Goal: Task Accomplishment & Management: Use online tool/utility

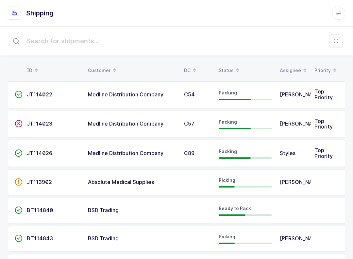
click at [231, 65] on div "Status" at bounding box center [245, 70] width 53 height 11
click at [334, 39] on icon at bounding box center [336, 40] width 5 height 5
click at [337, 41] on icon at bounding box center [336, 40] width 5 height 5
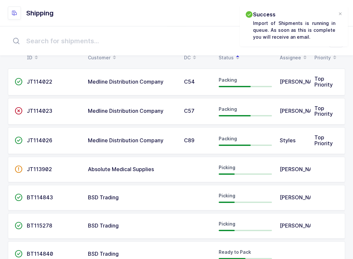
scroll to position [35, 0]
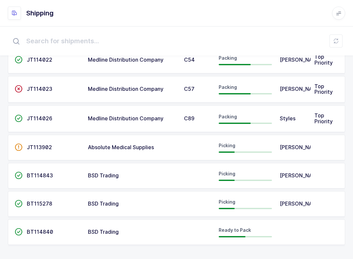
click at [114, 203] on span "BSD Trading" at bounding box center [103, 203] width 31 height 7
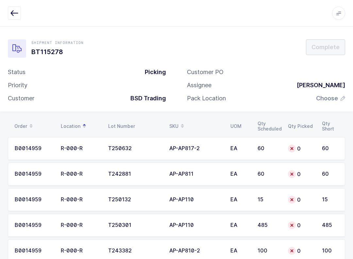
click at [15, 14] on icon "button" at bounding box center [14, 13] width 8 height 8
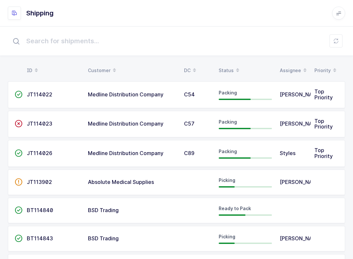
click at [165, 208] on div "BSD Trading" at bounding box center [132, 210] width 88 height 6
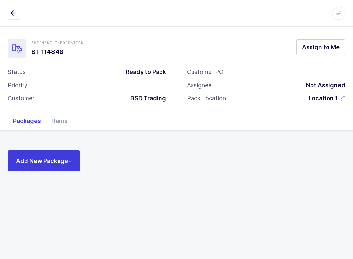
click at [15, 15] on icon "button" at bounding box center [14, 13] width 8 height 8
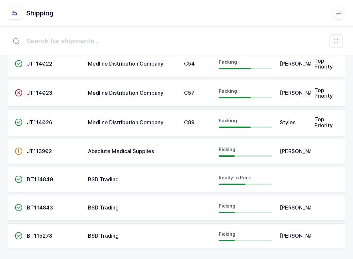
scroll to position [35, 0]
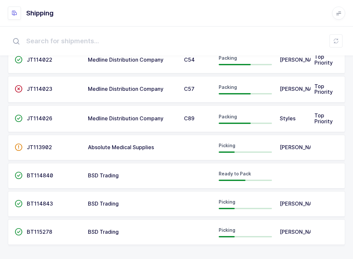
click at [188, 233] on td at bounding box center [197, 232] width 35 height 26
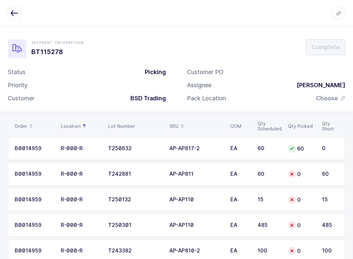
scroll to position [18, 0]
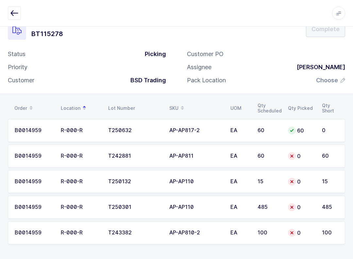
click at [13, 10] on icon "button" at bounding box center [14, 13] width 8 height 8
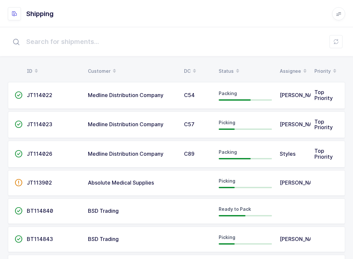
scroll to position [35, 0]
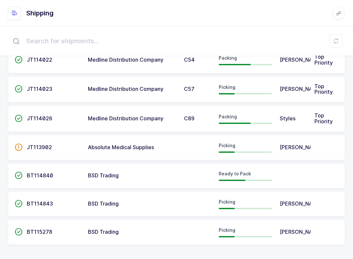
click at [289, 200] on span "[PERSON_NAME]" at bounding box center [301, 203] width 43 height 7
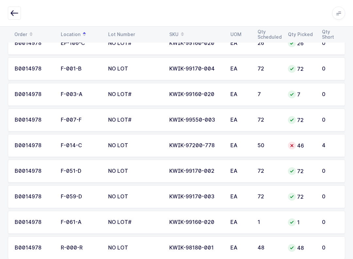
scroll to position [162, 0]
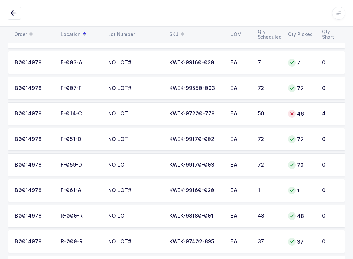
click at [308, 111] on div "46" at bounding box center [301, 114] width 26 height 8
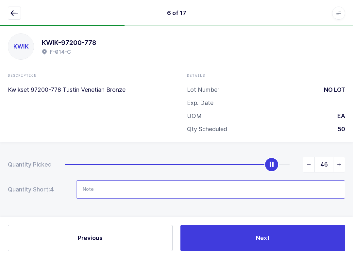
click at [147, 192] on input "Note" at bounding box center [210, 189] width 269 height 18
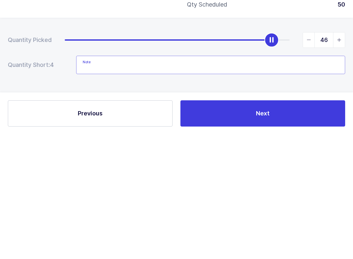
type input "M"
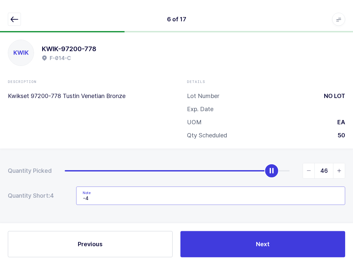
scroll to position [0, 0]
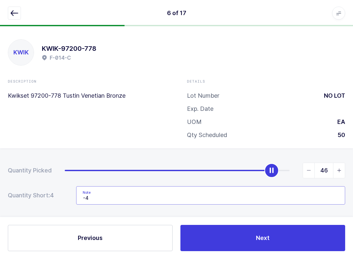
type input "-4"
click at [16, 12] on icon "button" at bounding box center [14, 13] width 8 height 8
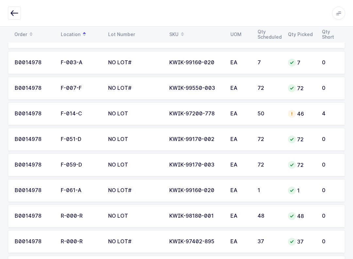
scroll to position [246, 0]
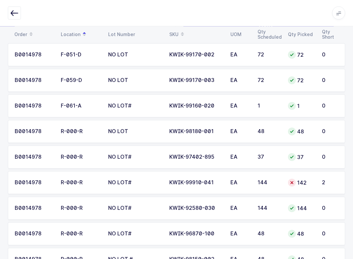
click at [313, 184] on div "142" at bounding box center [301, 183] width 26 height 8
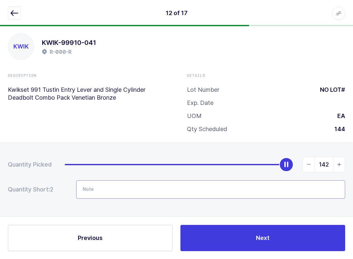
click at [144, 188] on input "Note" at bounding box center [210, 189] width 269 height 18
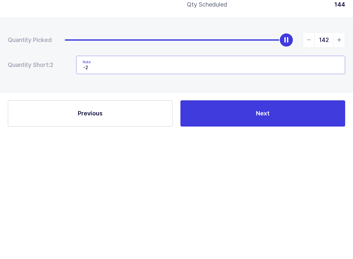
type input "-2"
click at [244, 224] on button "Next" at bounding box center [263, 237] width 165 height 26
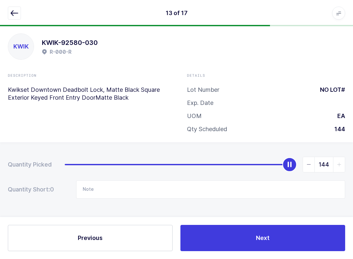
scroll to position [0, 0]
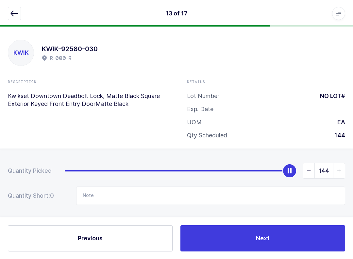
click at [18, 7] on button "button" at bounding box center [14, 13] width 13 height 13
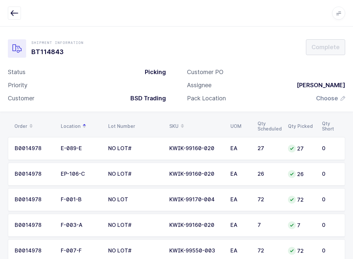
click at [331, 98] on span "Choose" at bounding box center [327, 98] width 22 height 8
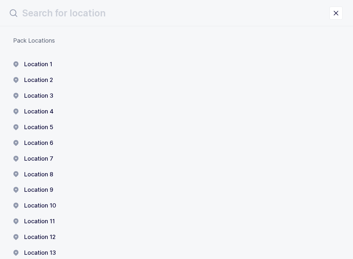
click at [36, 61] on button "Location 1" at bounding box center [32, 64] width 39 height 8
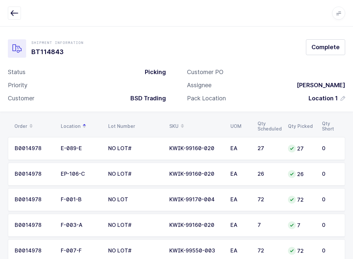
click at [331, 45] on span "Complete" at bounding box center [326, 47] width 28 height 8
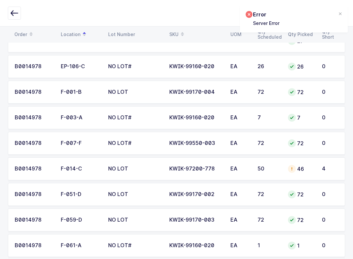
scroll to position [114, 0]
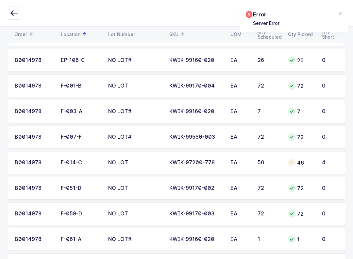
click at [340, 8] on div "Error Server Error" at bounding box center [294, 18] width 108 height 27
click at [342, 11] on div at bounding box center [340, 14] width 5 height 6
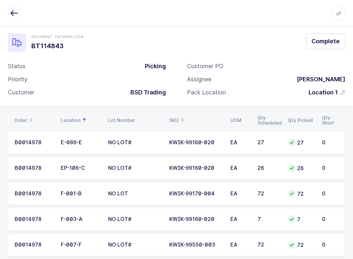
scroll to position [0, 0]
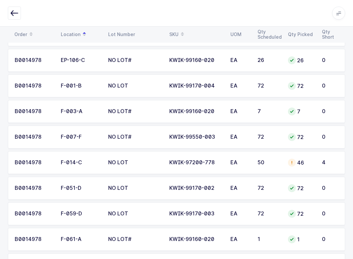
click at [317, 161] on td "46" at bounding box center [301, 162] width 34 height 23
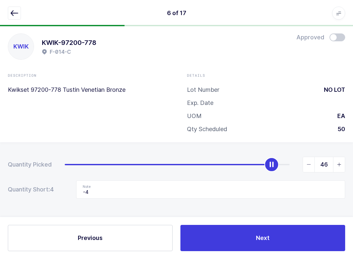
scroll to position [7, 0]
click at [338, 36] on span at bounding box center [338, 37] width 16 height 8
click at [14, 13] on icon "button" at bounding box center [14, 13] width 8 height 8
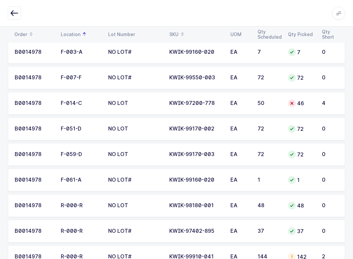
scroll to position [177, 0]
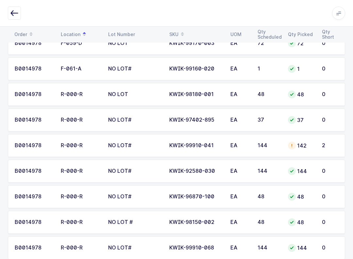
click at [321, 142] on td "2" at bounding box center [331, 145] width 27 height 23
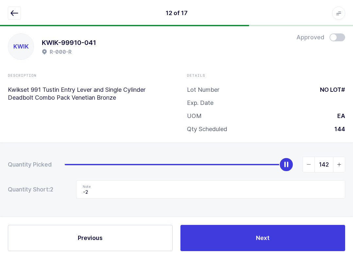
scroll to position [7, 0]
click at [338, 40] on span at bounding box center [338, 37] width 16 height 8
click at [15, 11] on icon "button" at bounding box center [14, 13] width 8 height 8
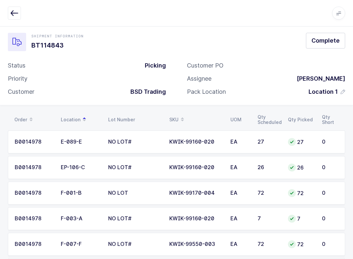
click at [335, 42] on span "Complete" at bounding box center [326, 40] width 28 height 8
click at [341, 9] on div "Error Server Error" at bounding box center [294, 18] width 108 height 27
click at [342, 11] on div at bounding box center [340, 14] width 5 height 6
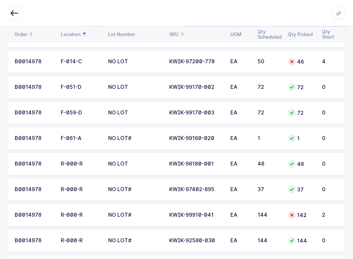
click at [321, 65] on td "4" at bounding box center [331, 61] width 27 height 23
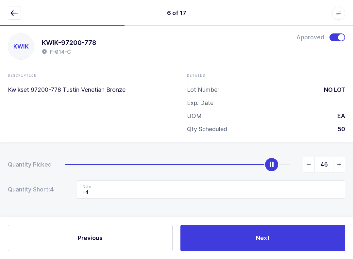
click at [12, 10] on icon "button" at bounding box center [14, 13] width 8 height 8
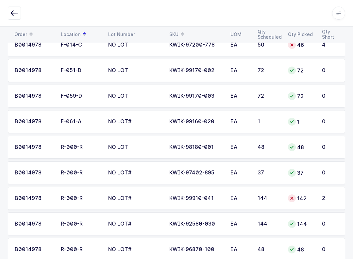
scroll to position [324, 0]
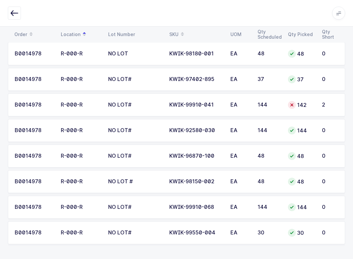
click at [332, 108] on td "2" at bounding box center [331, 104] width 27 height 23
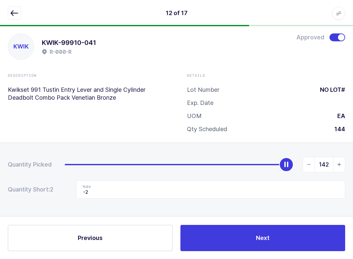
scroll to position [7, 0]
